Goal: Find specific page/section: Find specific page/section

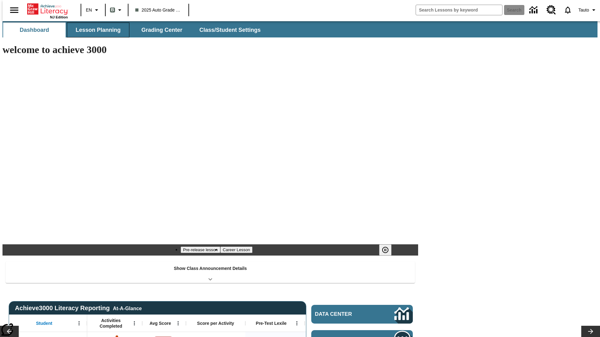
click at [96, 30] on span "Lesson Planning" at bounding box center [98, 30] width 45 height 7
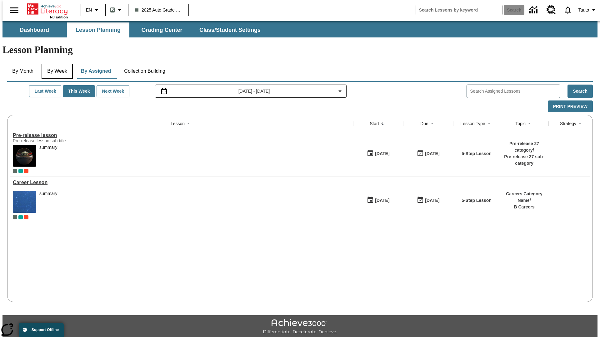
click at [56, 64] on button "By Week" at bounding box center [57, 71] width 31 height 15
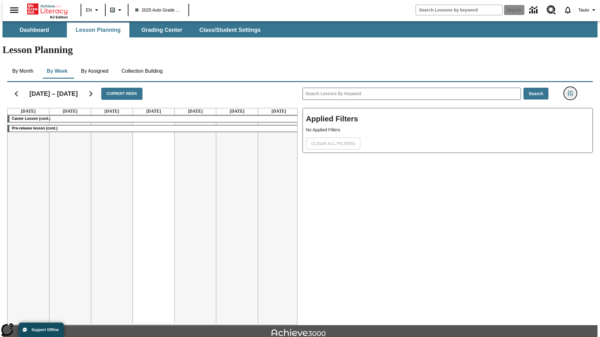
click at [572, 91] on icon "Filters Side menu" at bounding box center [570, 94] width 6 height 6
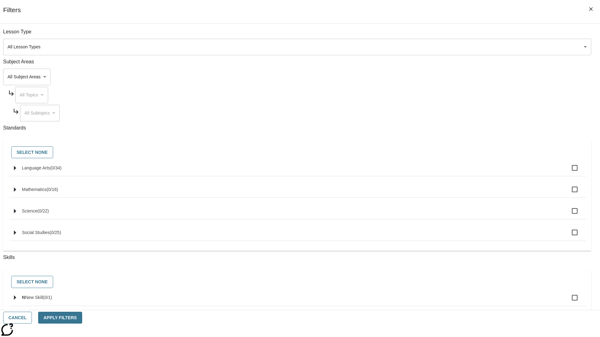
click at [450, 47] on body "Skip to main content NJ Edition EN B 2025 Auto Grade 1 B Search 0 Tauto Dashboa…" at bounding box center [299, 193] width 595 height 344
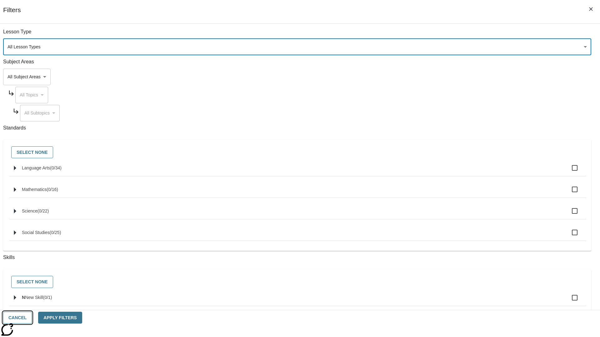
click at [32, 318] on button "Cancel" at bounding box center [17, 318] width 29 height 12
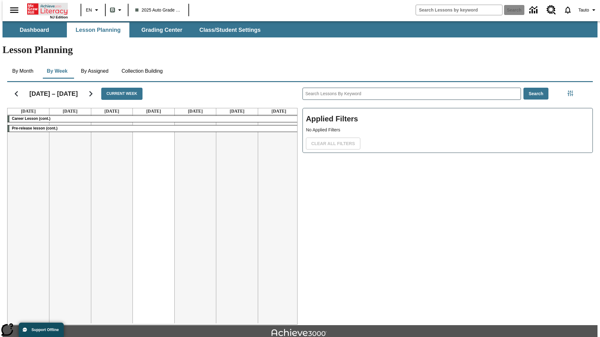
click at [45, 8] on icon "Home" at bounding box center [48, 9] width 42 height 12
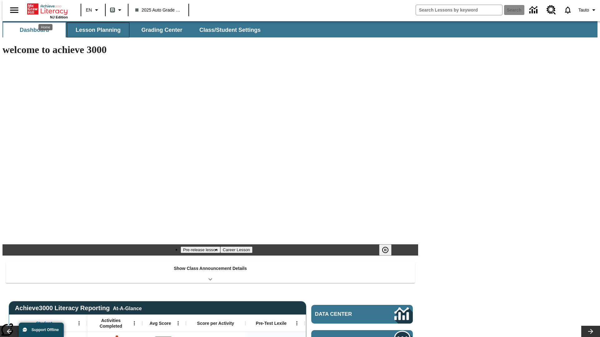
click at [96, 30] on span "Lesson Planning" at bounding box center [98, 30] width 45 height 7
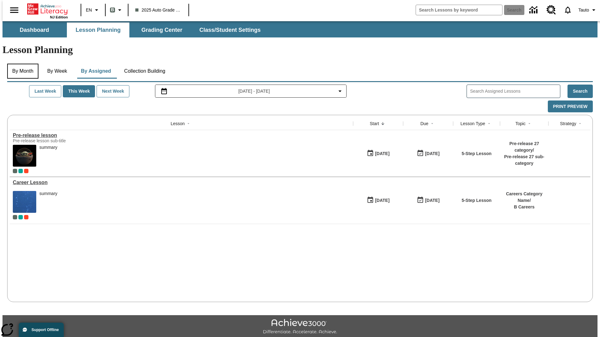
click at [21, 64] on button "By Month" at bounding box center [22, 71] width 31 height 15
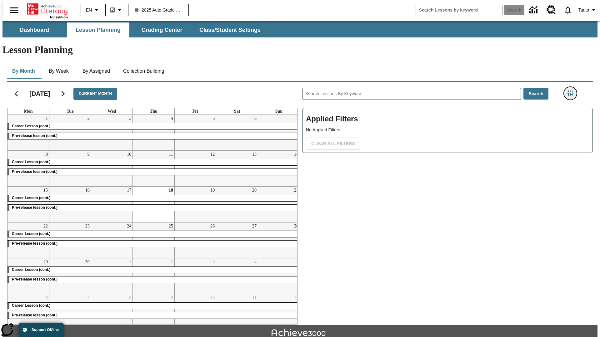
click at [572, 91] on icon "Filters Side menu" at bounding box center [570, 94] width 6 height 6
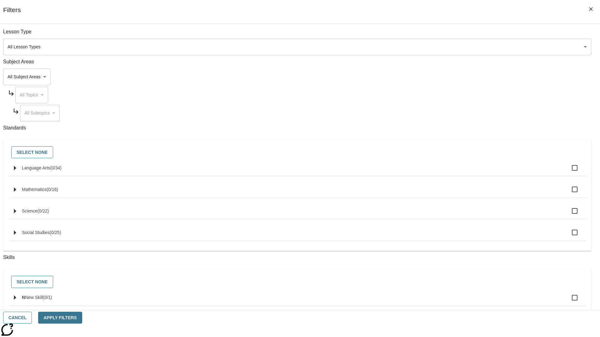
click at [450, 47] on body "Skip to main content NJ Edition EN B 2025 Auto Grade 1 B Search 0 Tauto Dashboa…" at bounding box center [299, 193] width 595 height 344
